Goal: Navigation & Orientation: Find specific page/section

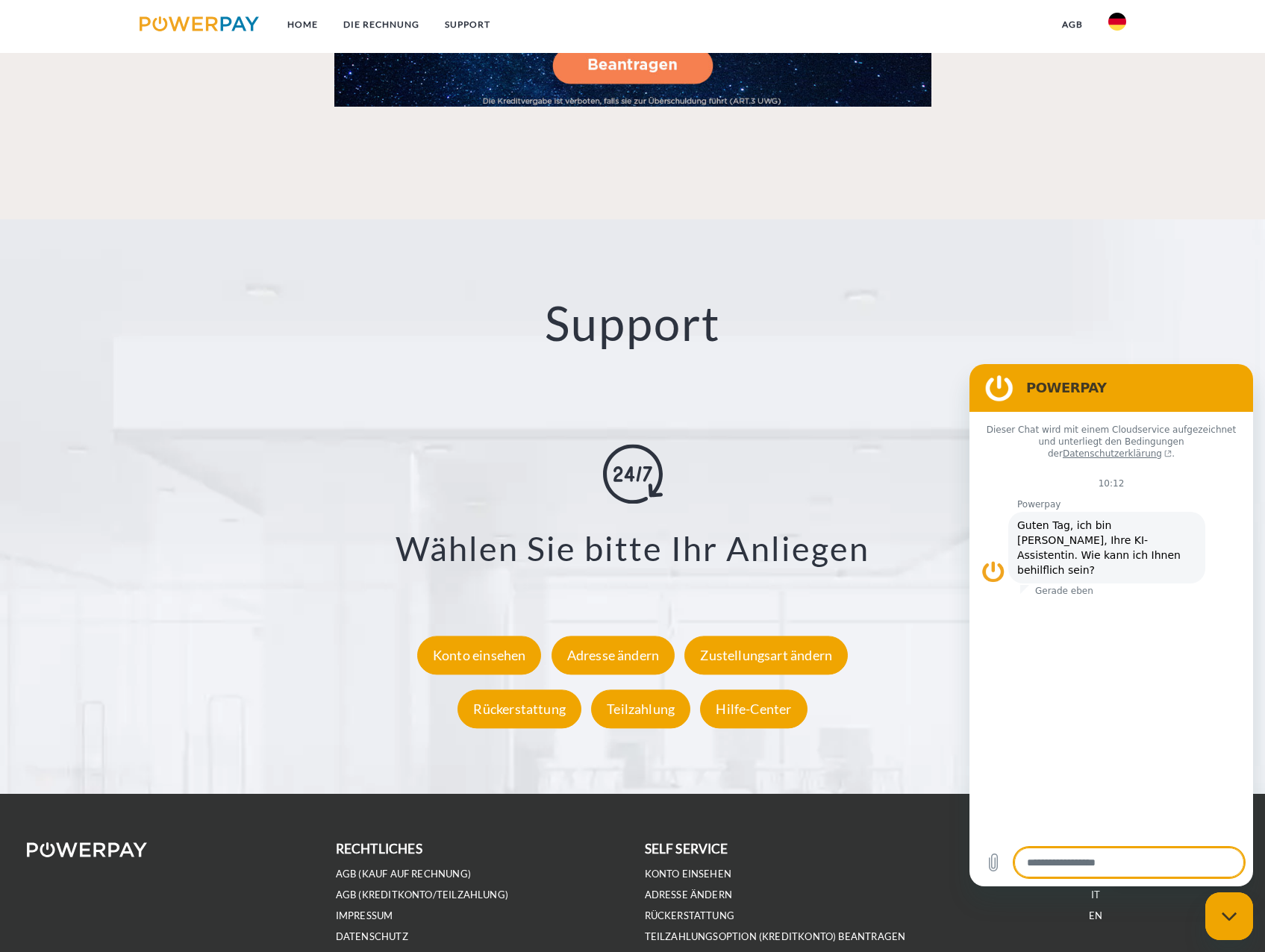
scroll to position [2636, 0]
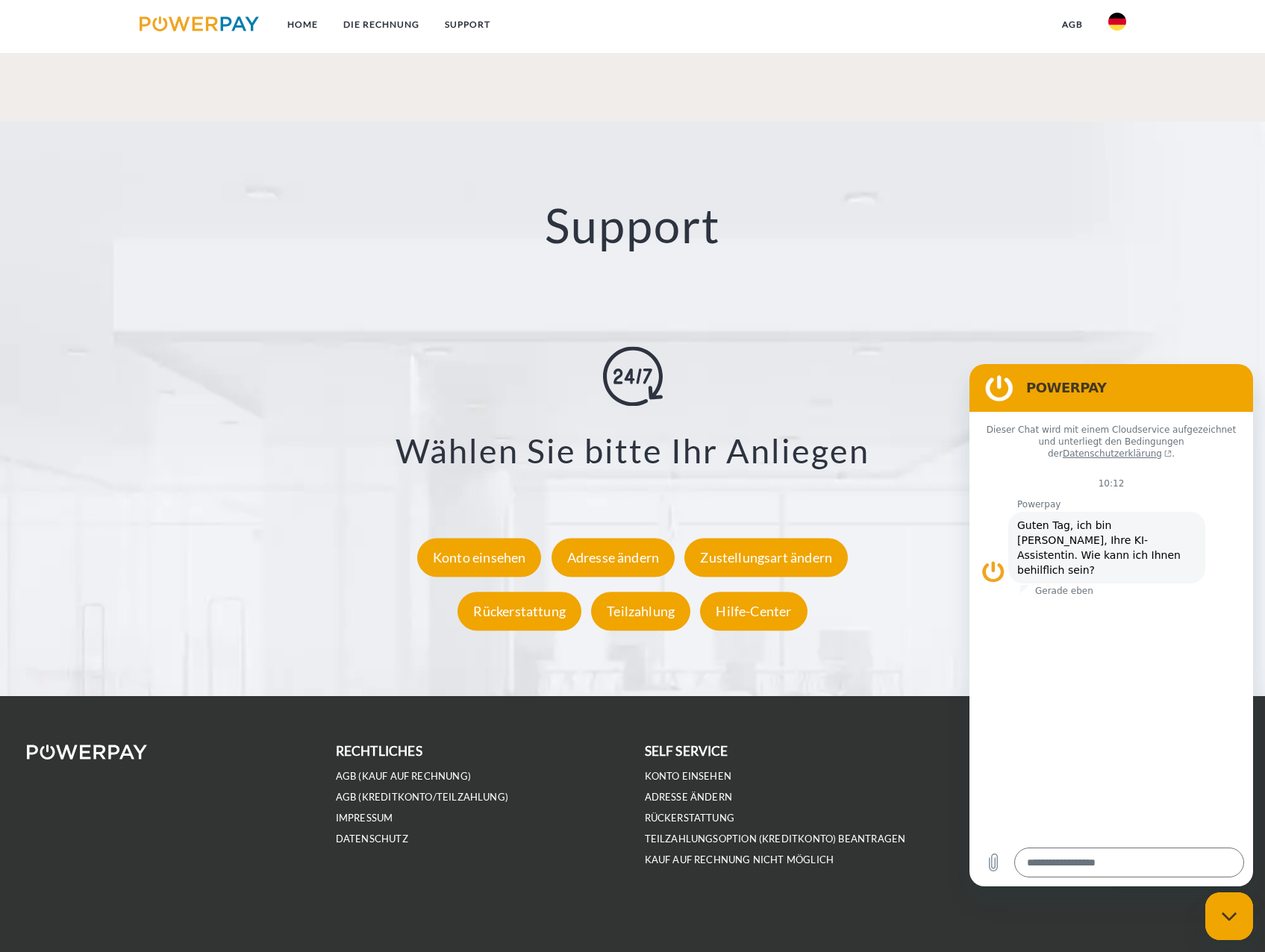
click at [1227, 920] on icon "Messaging-Fenster schließen" at bounding box center [1229, 916] width 16 height 10
type textarea "*"
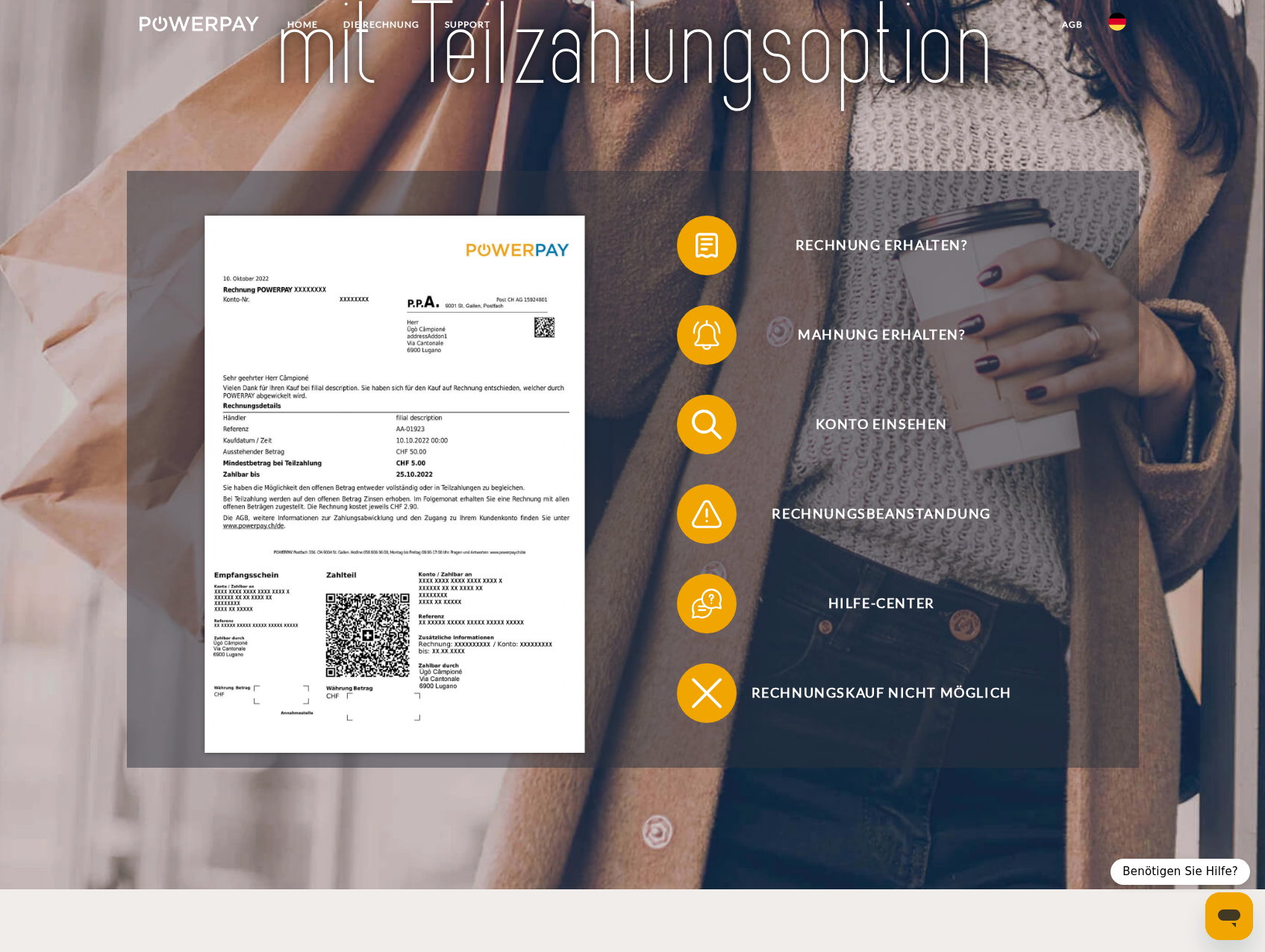
scroll to position [0, 0]
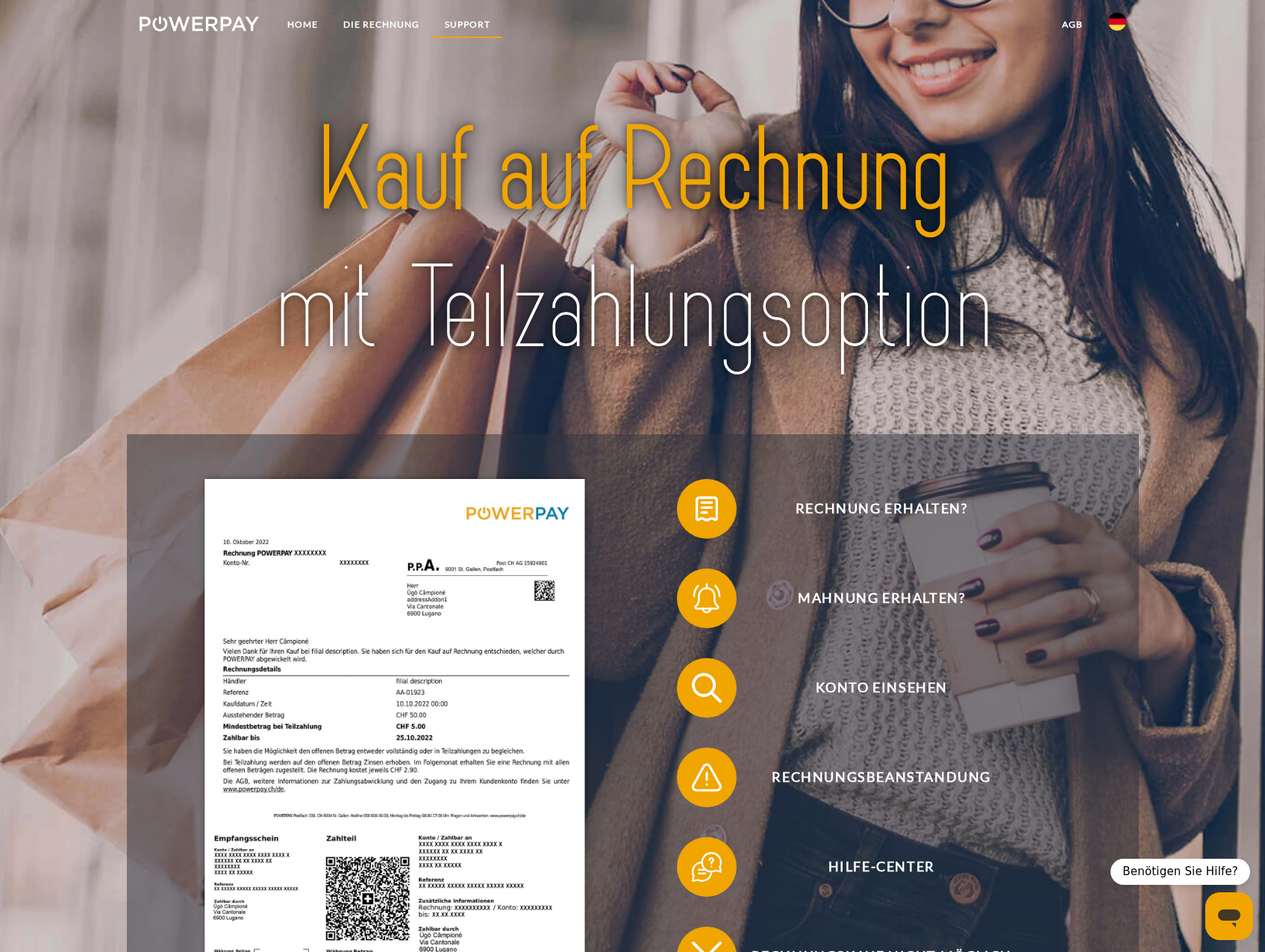
click at [465, 22] on link "SUPPORT" at bounding box center [467, 25] width 71 height 27
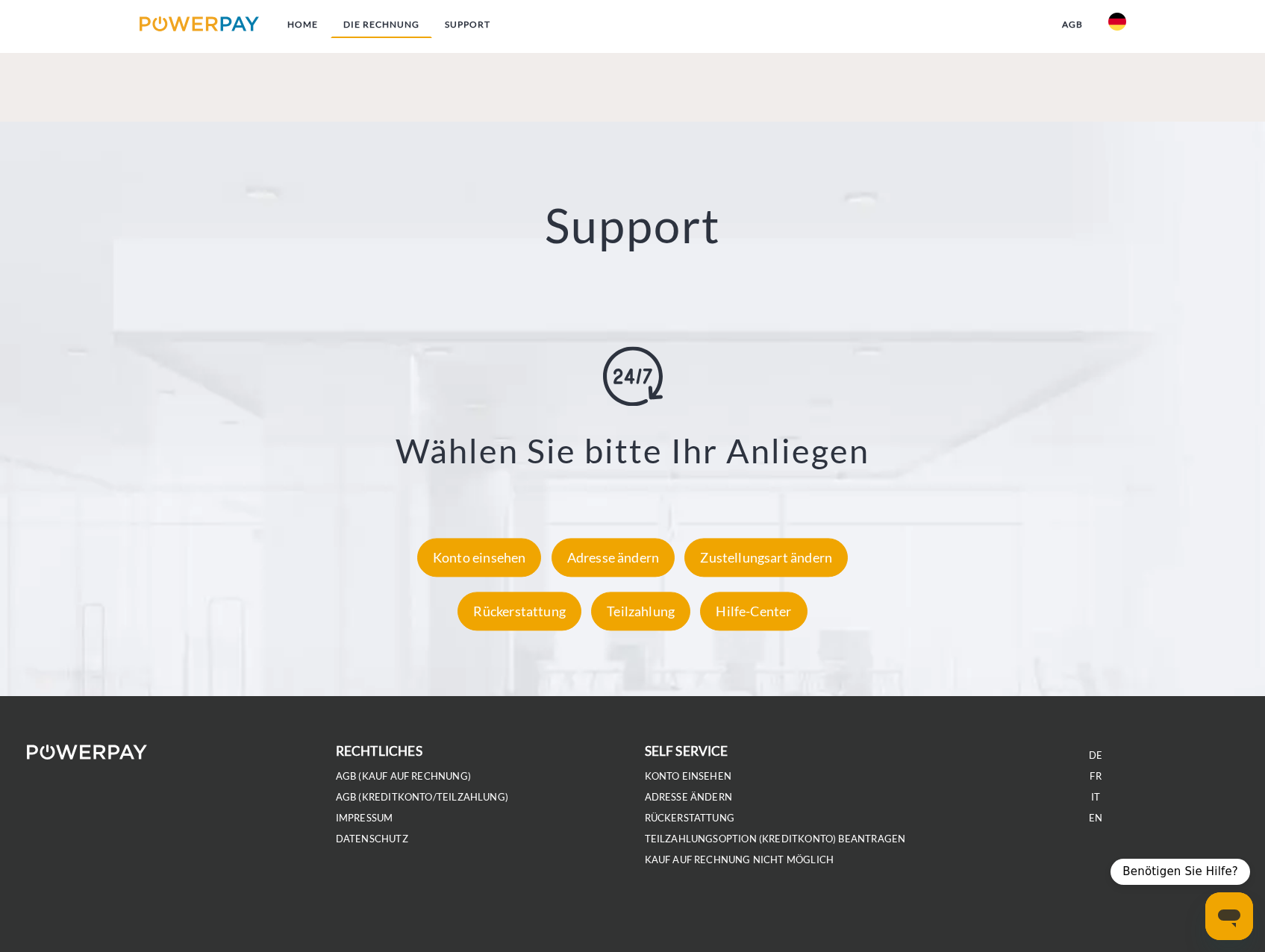
click at [383, 25] on link "DIE RECHNUNG" at bounding box center [381, 25] width 101 height 27
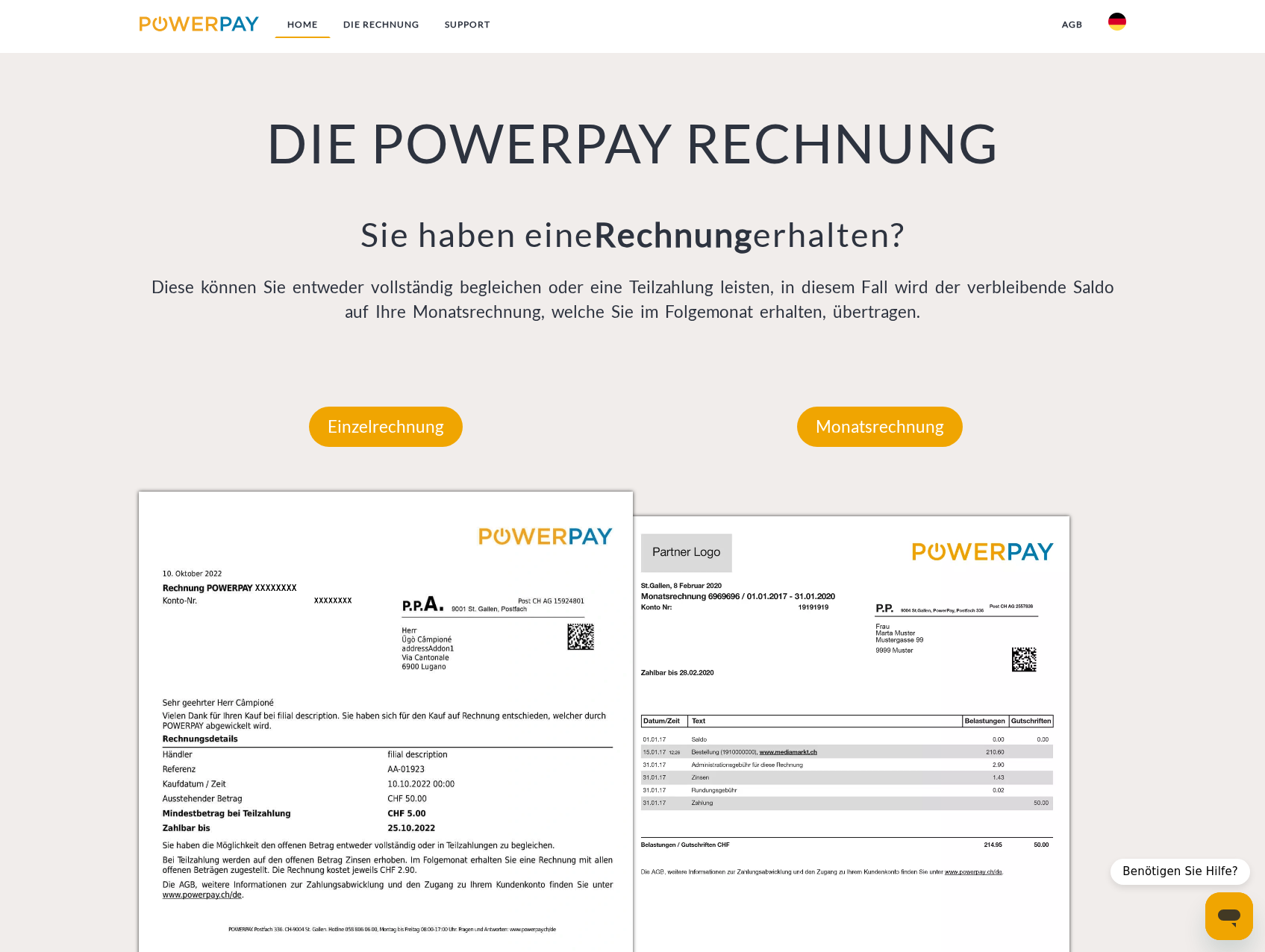
click at [306, 20] on link "Home" at bounding box center [302, 25] width 56 height 27
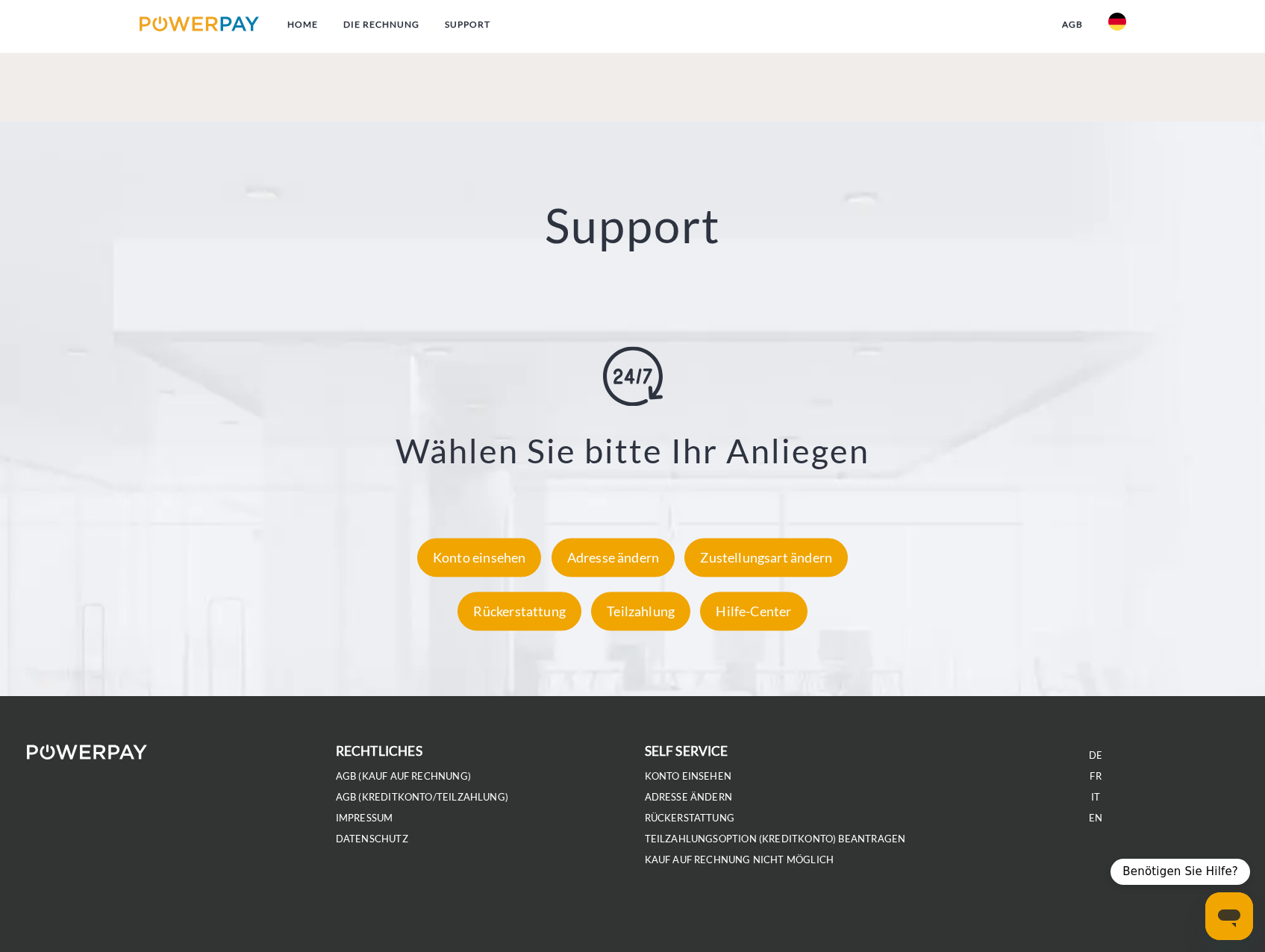
scroll to position [2636, 0]
